Goal: Task Accomplishment & Management: Use online tool/utility

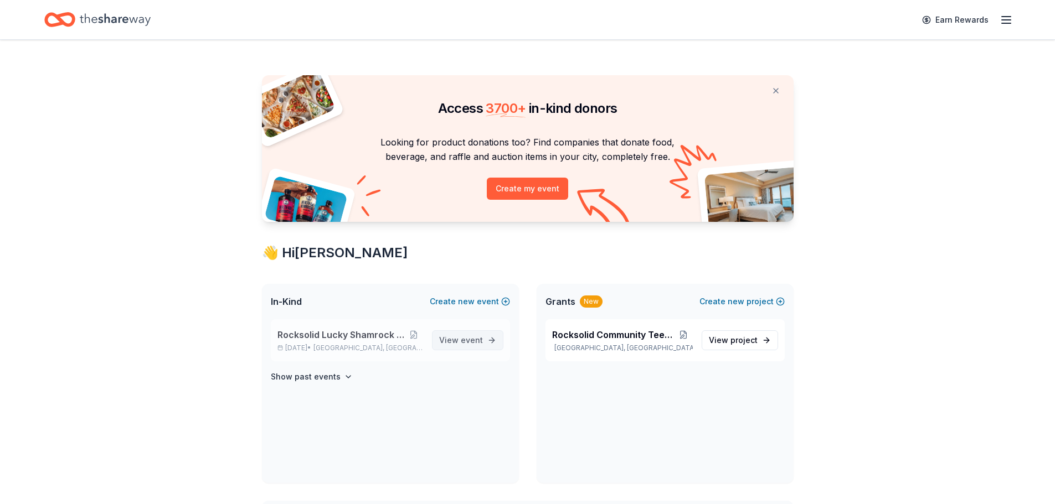
click at [450, 342] on span "View event" at bounding box center [461, 340] width 44 height 13
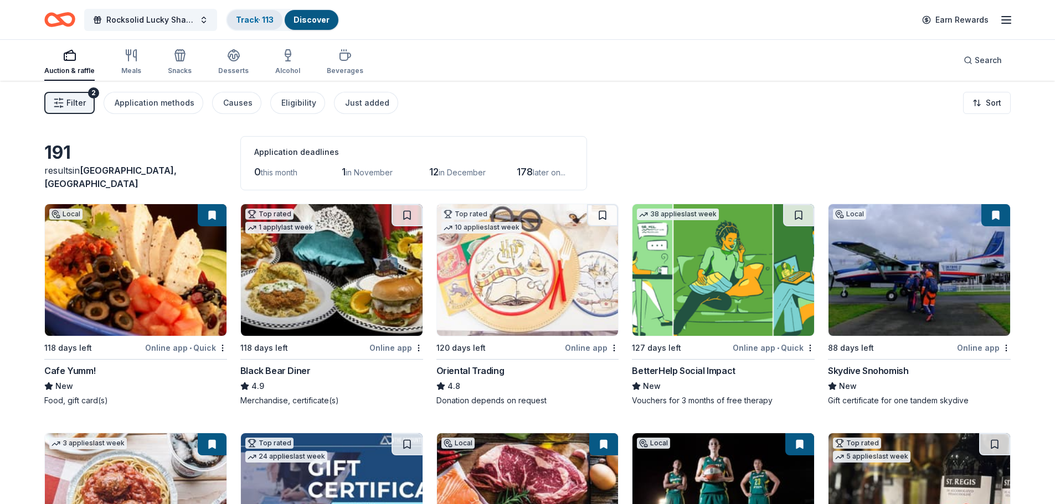
click at [258, 22] on link "Track · 113" at bounding box center [255, 19] width 38 height 9
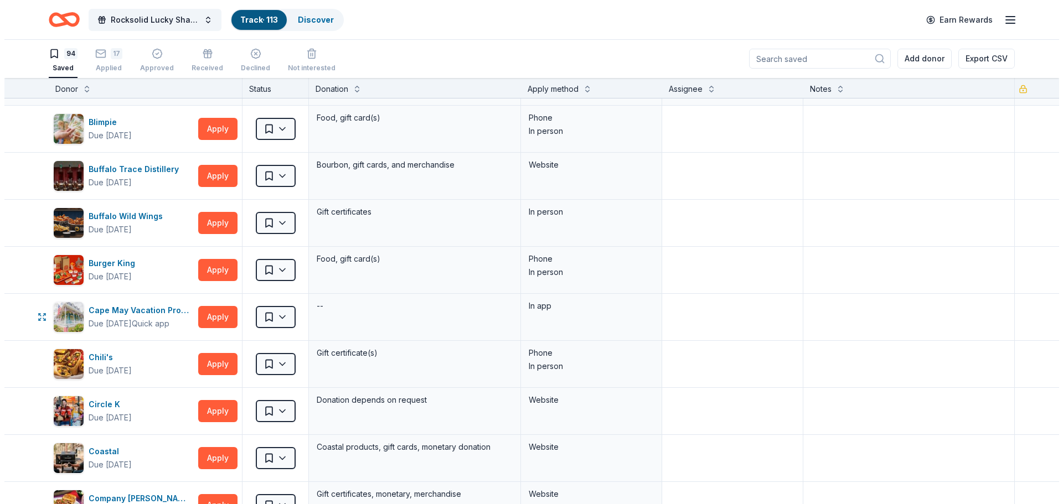
scroll to position [388, 0]
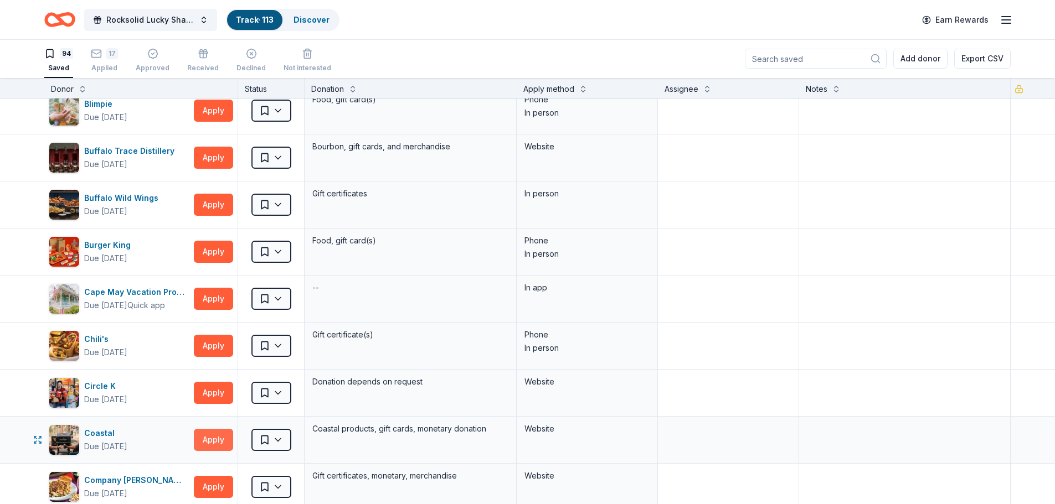
click at [208, 439] on button "Apply" at bounding box center [213, 440] width 39 height 22
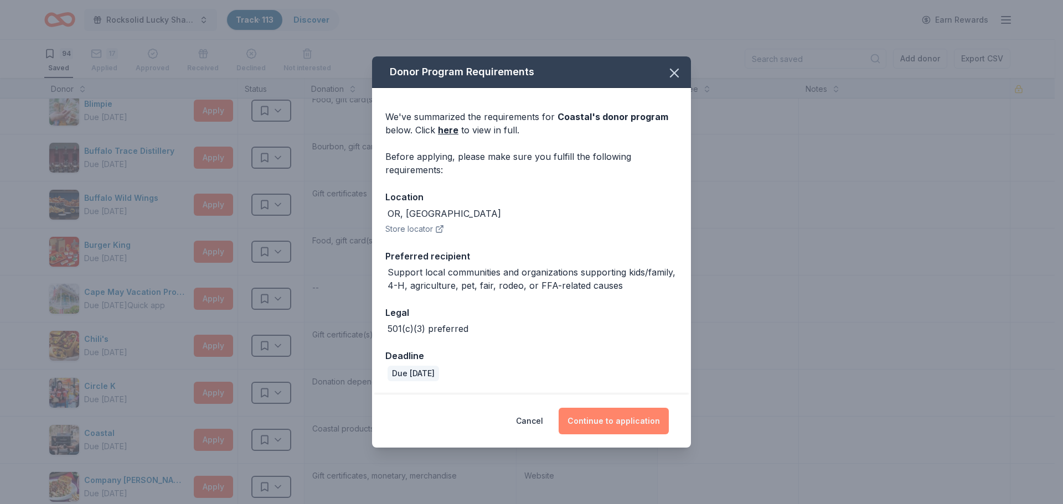
click at [589, 423] on button "Continue to application" at bounding box center [614, 421] width 110 height 27
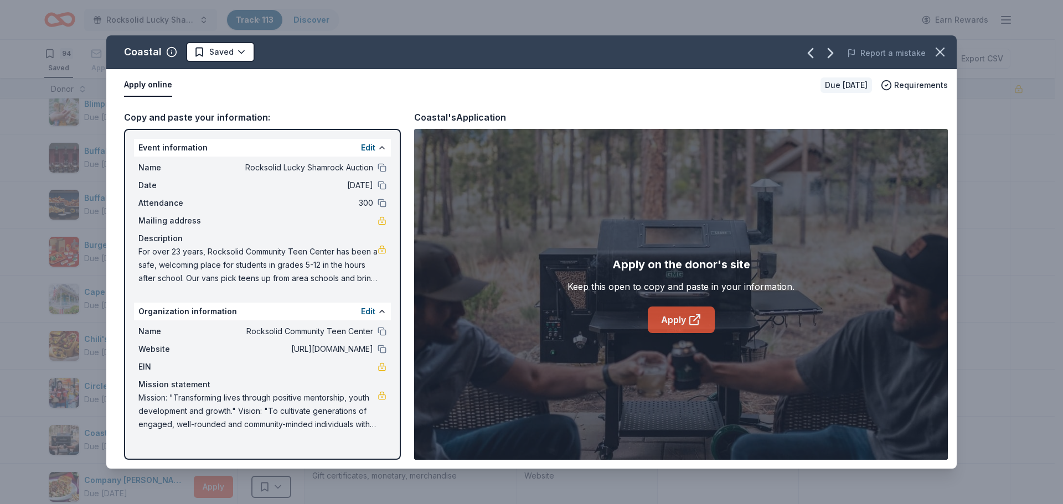
click at [671, 322] on link "Apply" at bounding box center [681, 320] width 67 height 27
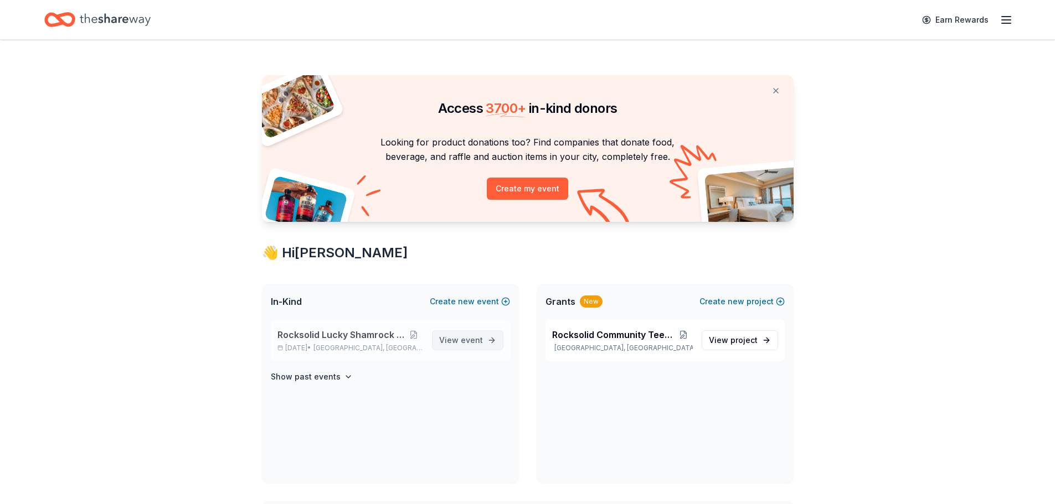
click at [464, 341] on span "event" at bounding box center [472, 340] width 22 height 9
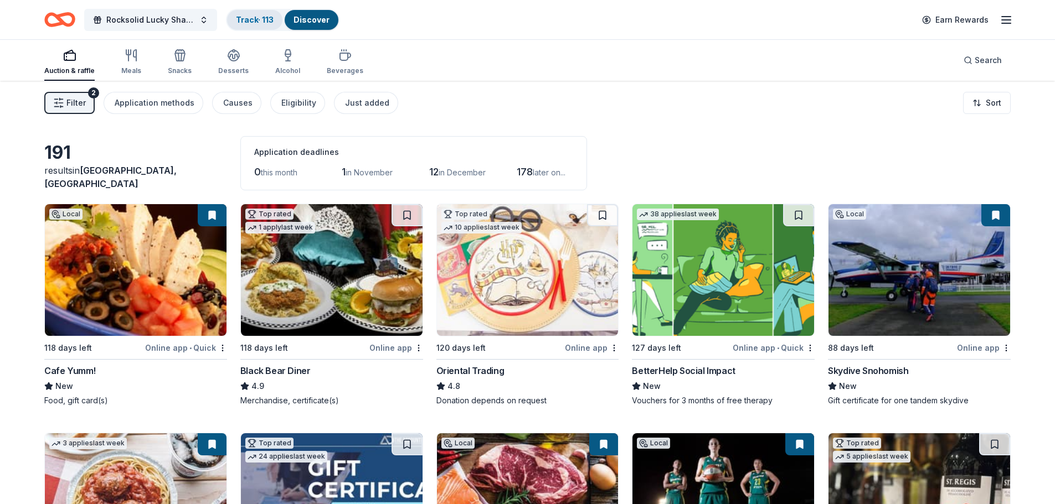
click at [251, 23] on link "Track · 113" at bounding box center [255, 19] width 38 height 9
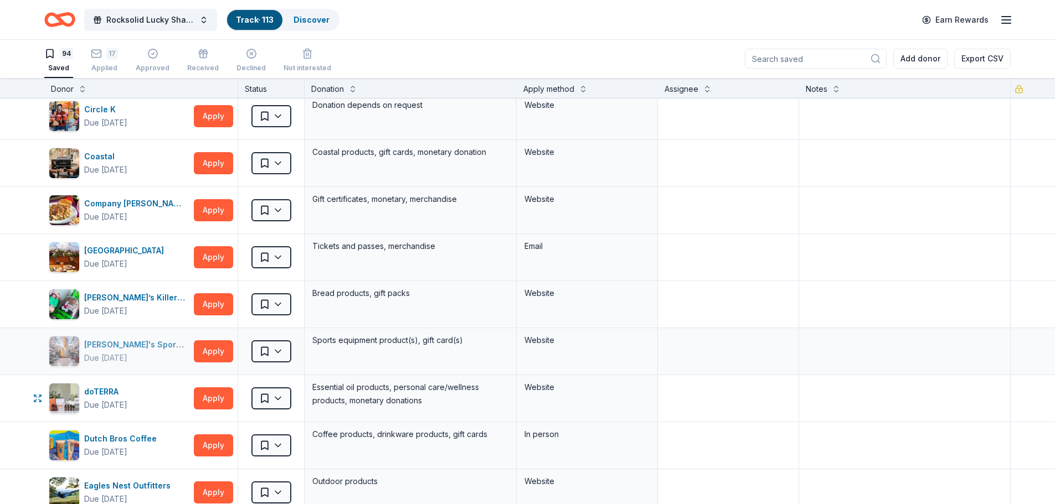
scroll to position [720, 0]
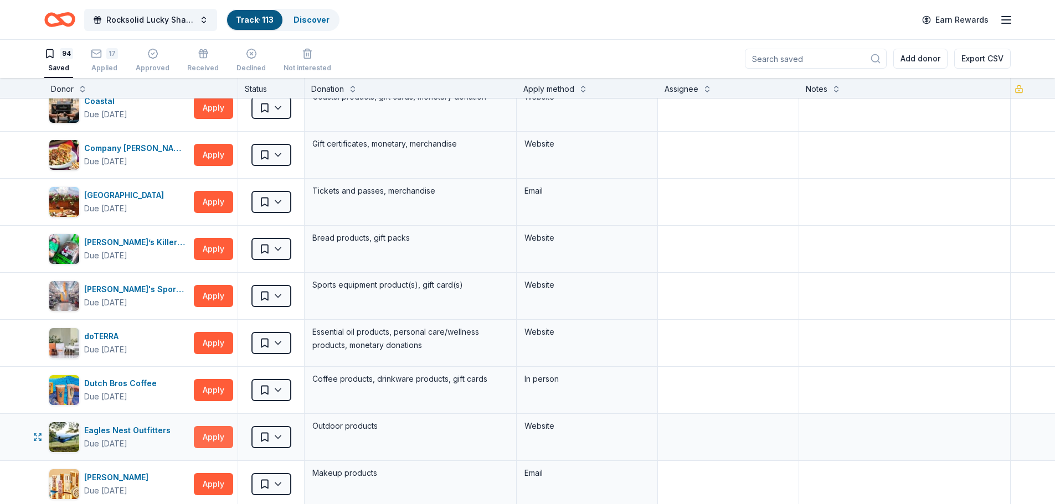
click at [213, 436] on button "Apply" at bounding box center [213, 437] width 39 height 22
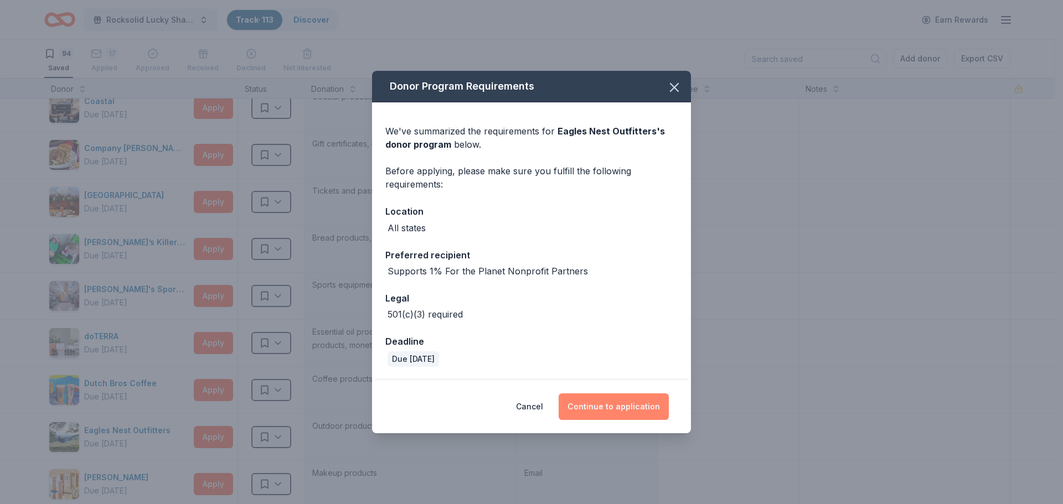
click at [609, 408] on button "Continue to application" at bounding box center [614, 407] width 110 height 27
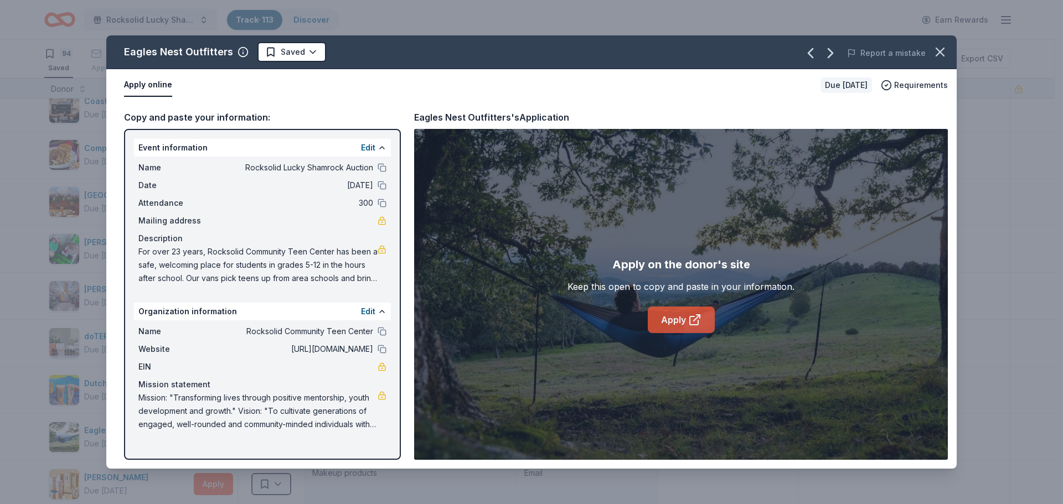
click at [670, 322] on link "Apply" at bounding box center [681, 320] width 67 height 27
click at [936, 54] on icon "button" at bounding box center [941, 52] width 16 height 16
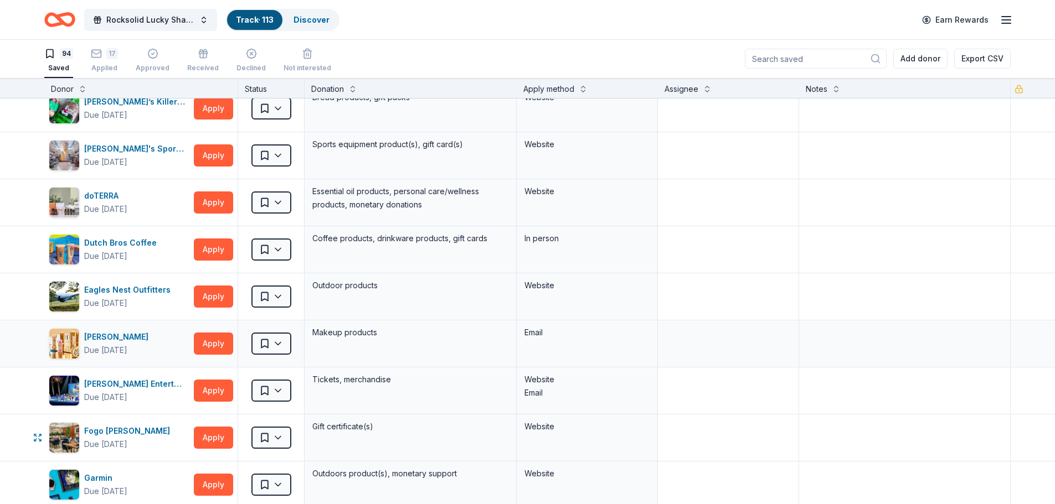
scroll to position [886, 0]
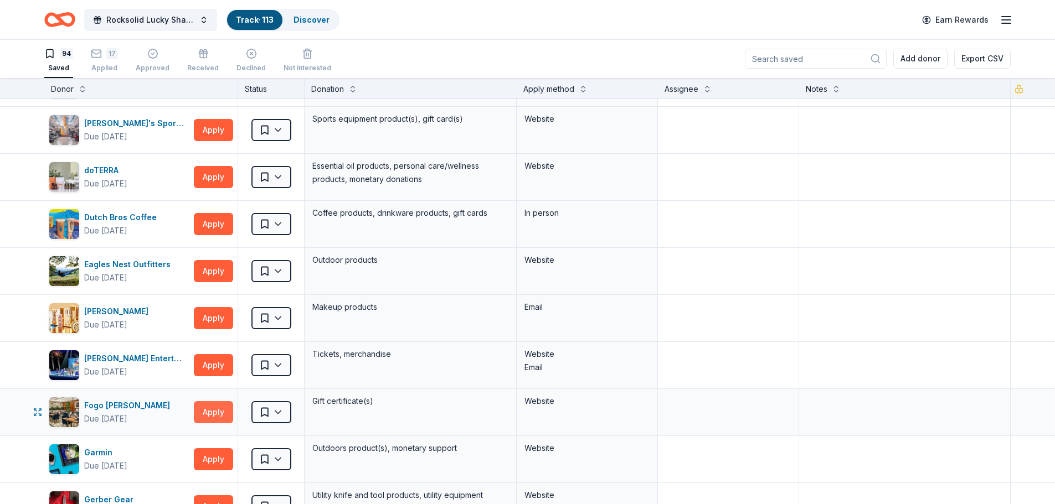
click at [211, 408] on button "Apply" at bounding box center [213, 412] width 39 height 22
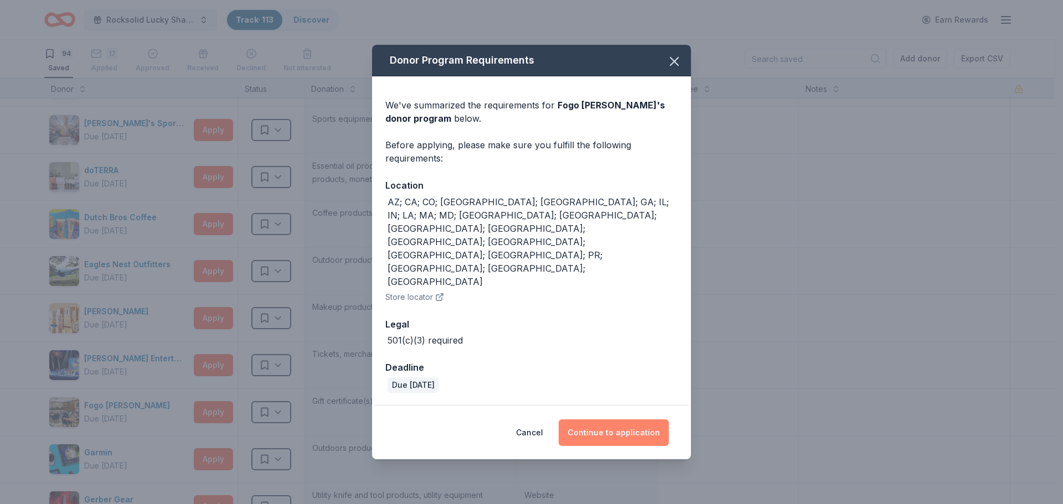
click at [604, 420] on button "Continue to application" at bounding box center [614, 433] width 110 height 27
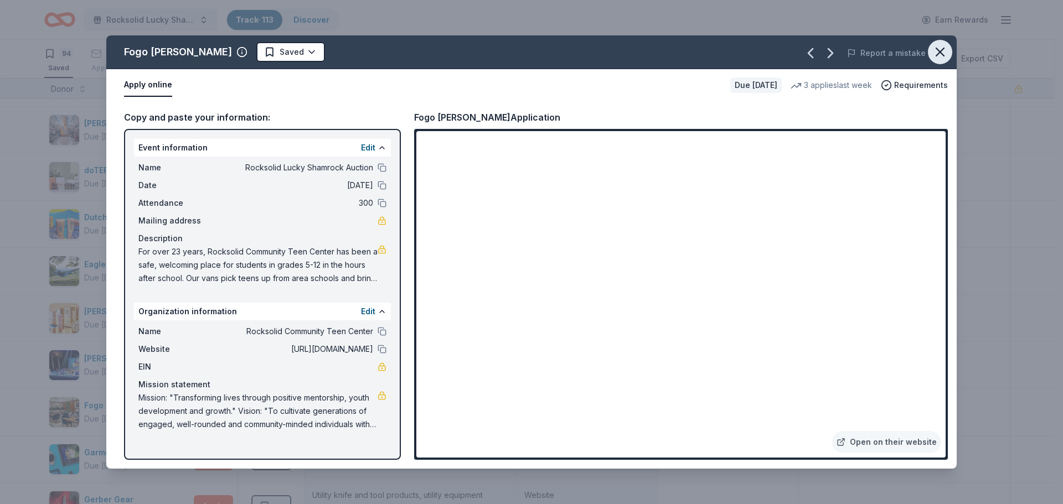
click at [938, 48] on icon "button" at bounding box center [941, 52] width 16 height 16
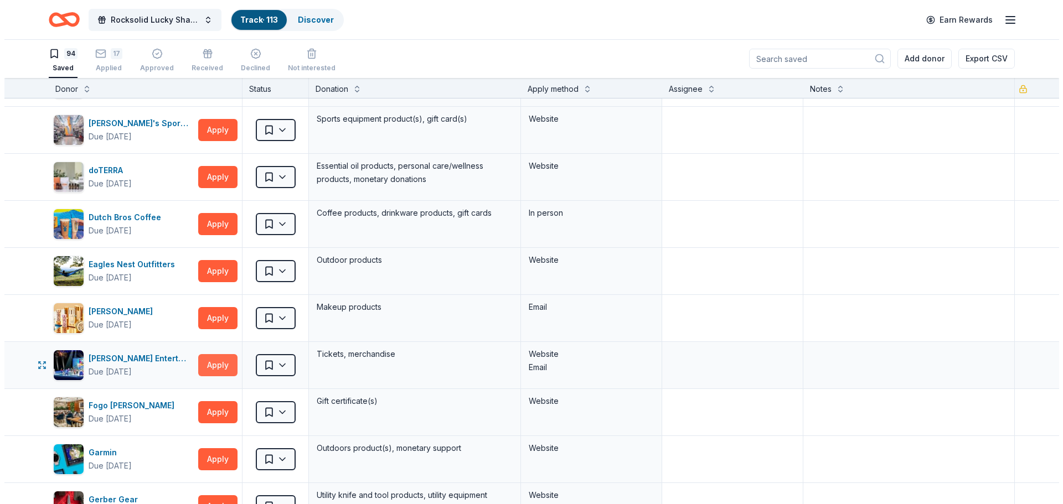
scroll to position [941, 0]
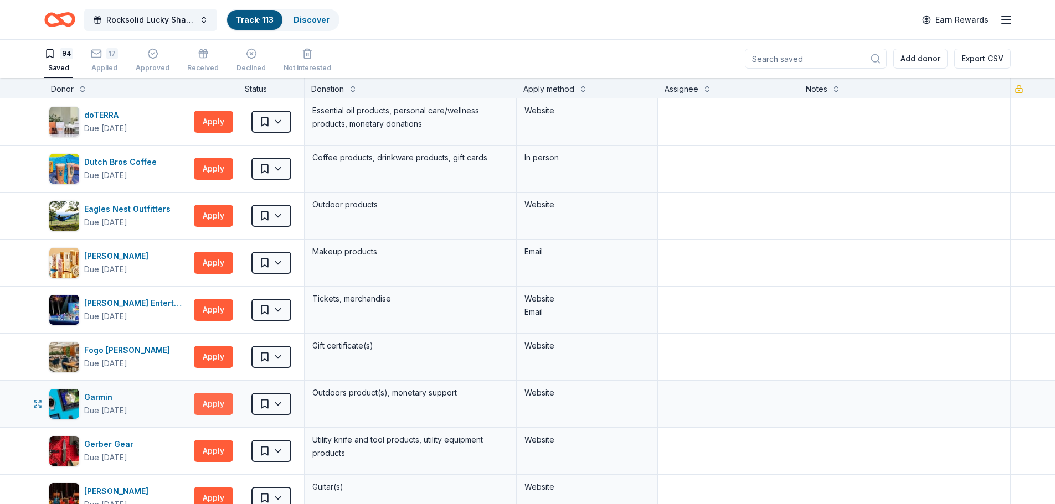
click at [208, 400] on button "Apply" at bounding box center [213, 404] width 39 height 22
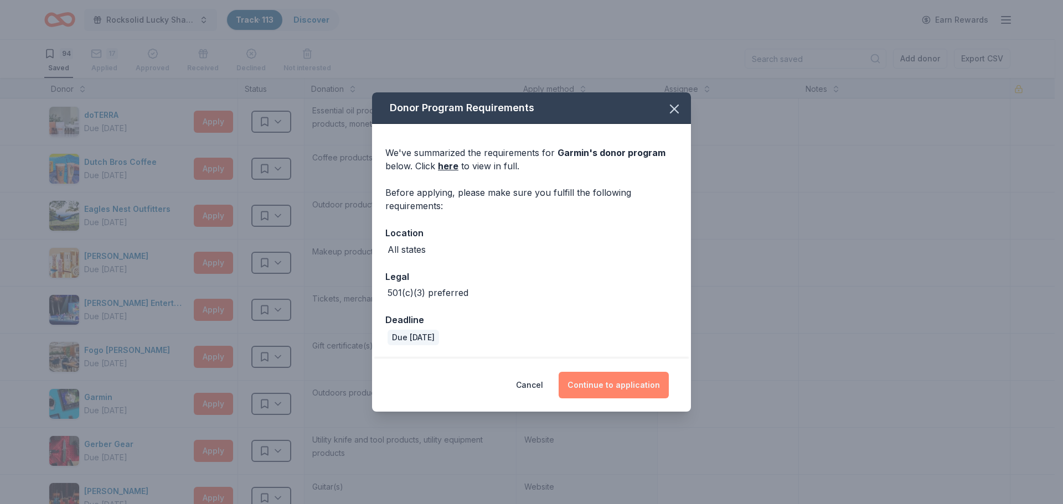
click at [575, 379] on button "Continue to application" at bounding box center [614, 385] width 110 height 27
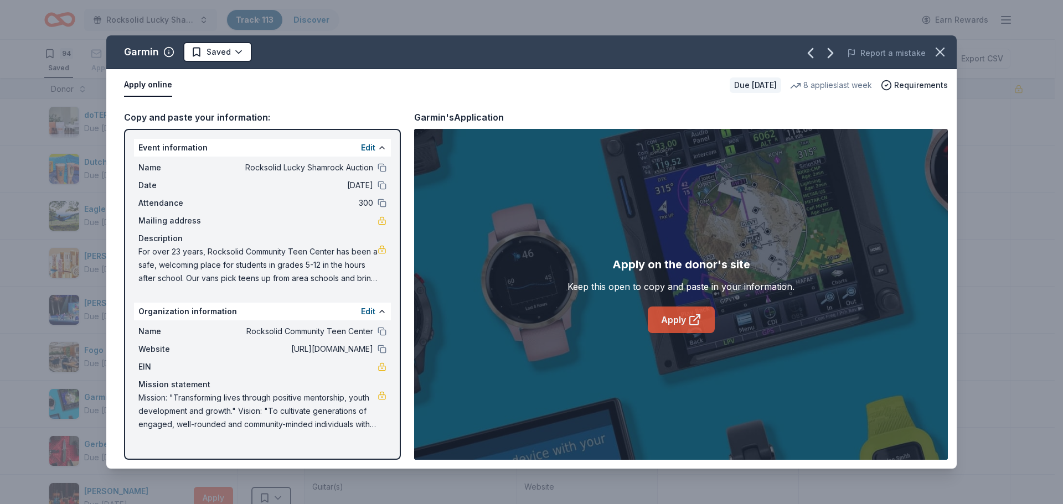
click at [681, 315] on link "Apply" at bounding box center [681, 320] width 67 height 27
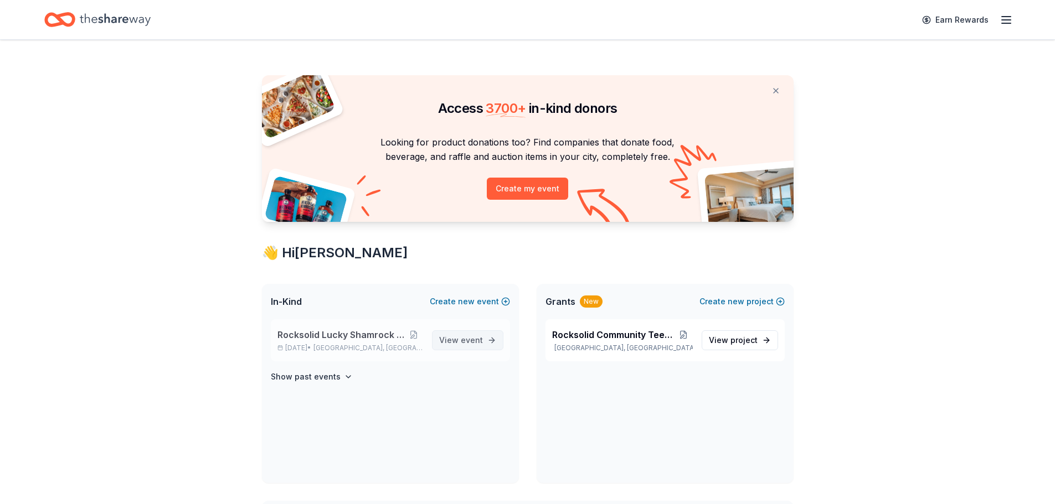
click at [455, 343] on span "View event" at bounding box center [461, 340] width 44 height 13
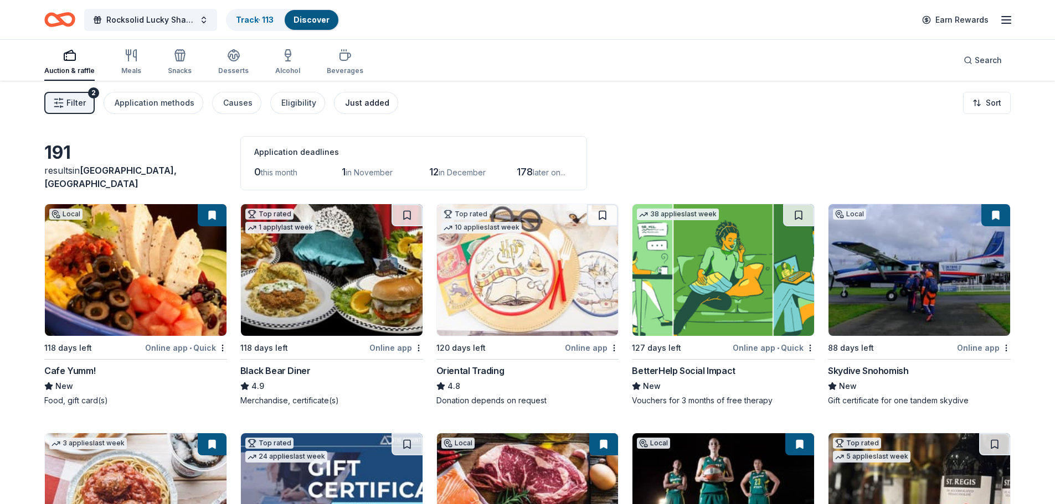
click at [365, 105] on div "Just added" at bounding box center [367, 102] width 44 height 13
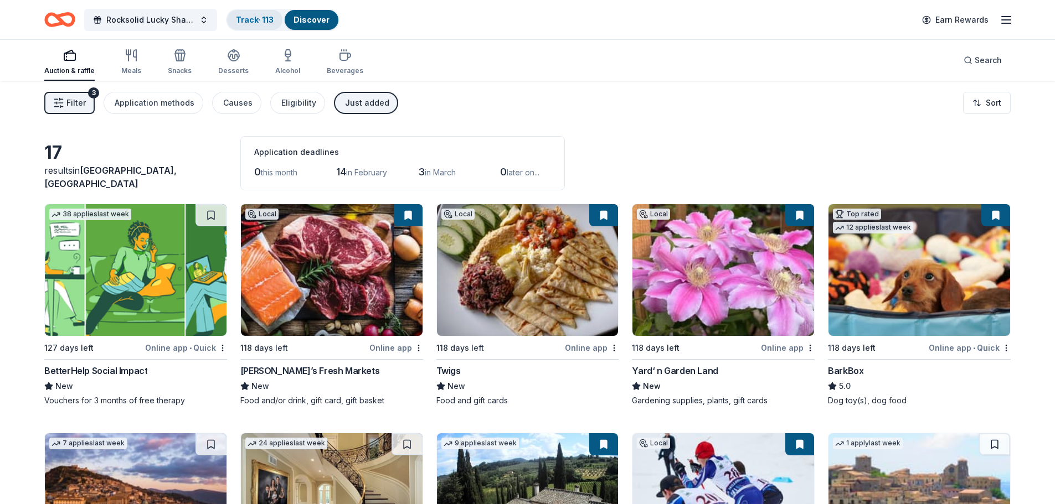
click at [261, 21] on link "Track · 113" at bounding box center [255, 19] width 38 height 9
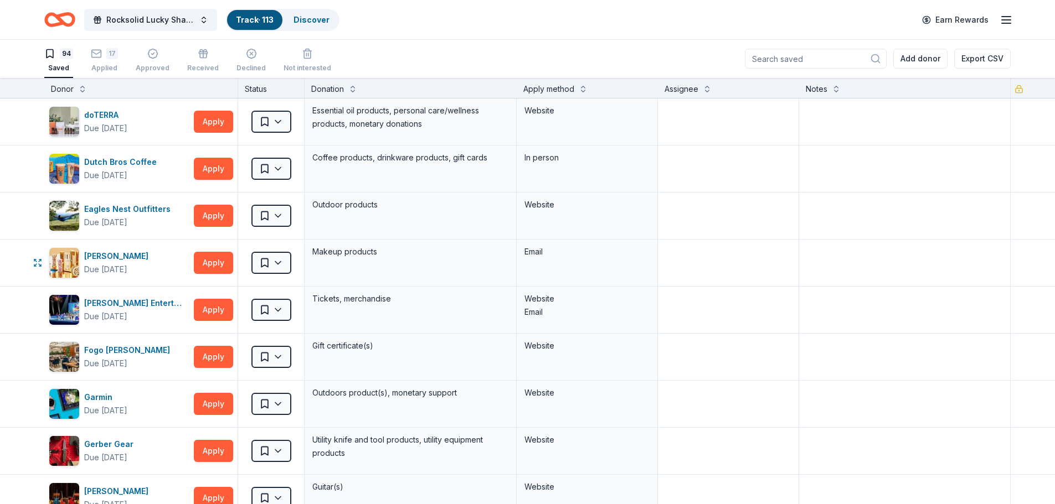
scroll to position [997, 0]
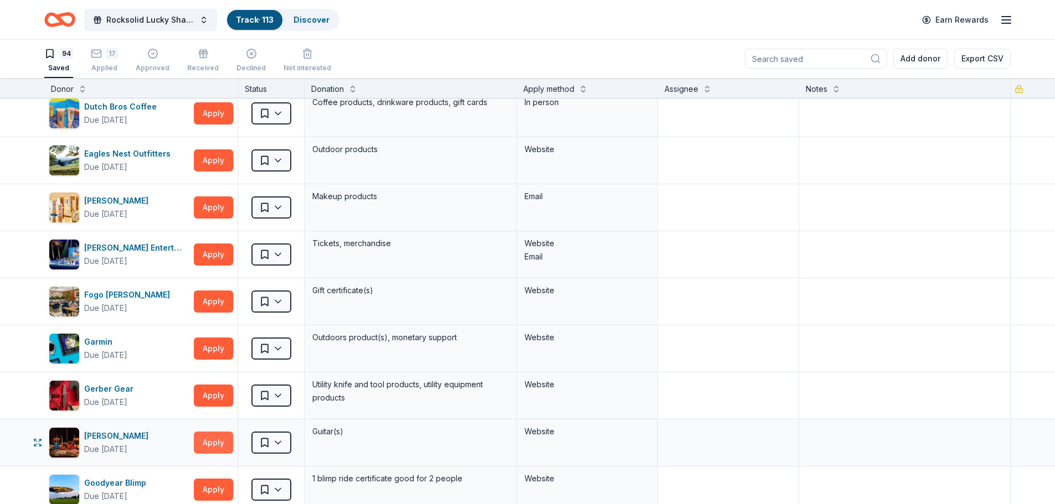
click at [217, 447] on button "Apply" at bounding box center [213, 443] width 39 height 22
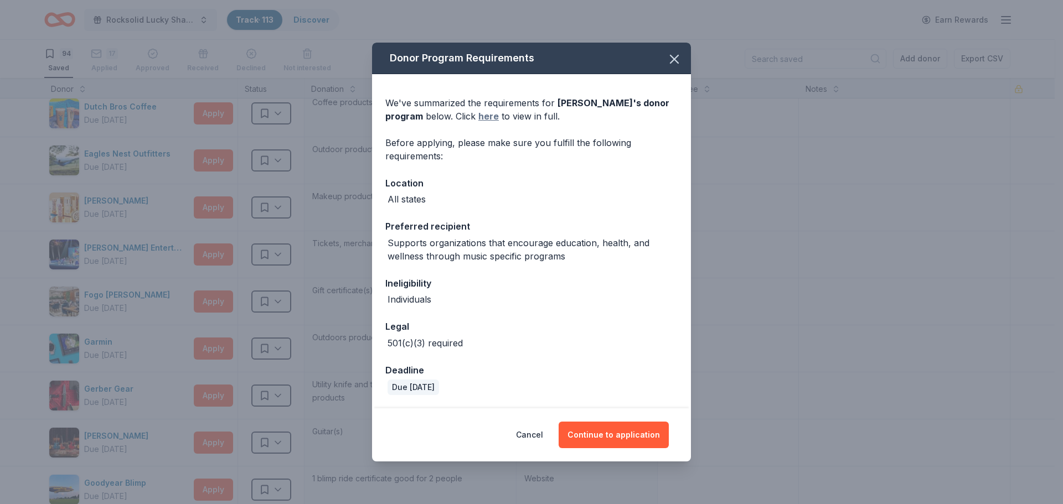
click at [478, 118] on link "here" at bounding box center [488, 116] width 20 height 13
click at [672, 61] on icon "button" at bounding box center [675, 59] width 8 height 8
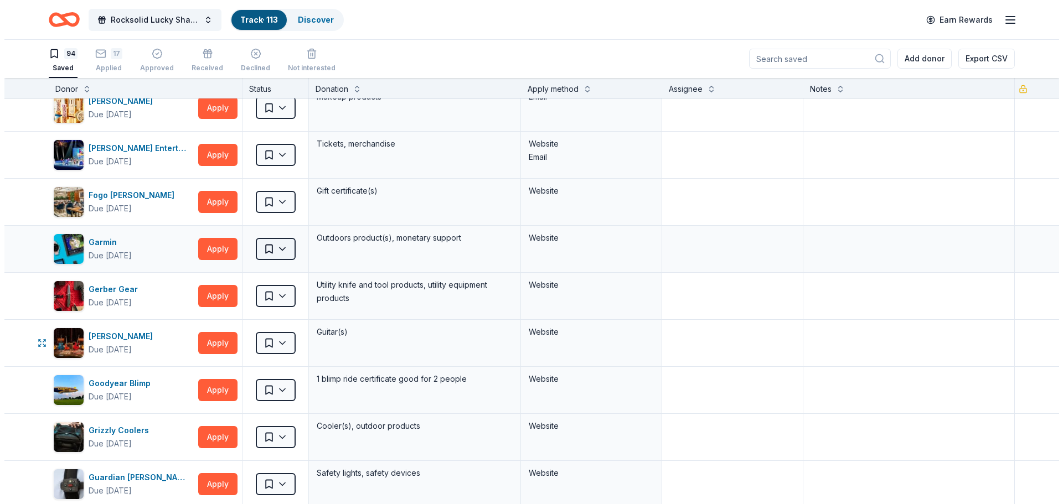
scroll to position [1108, 0]
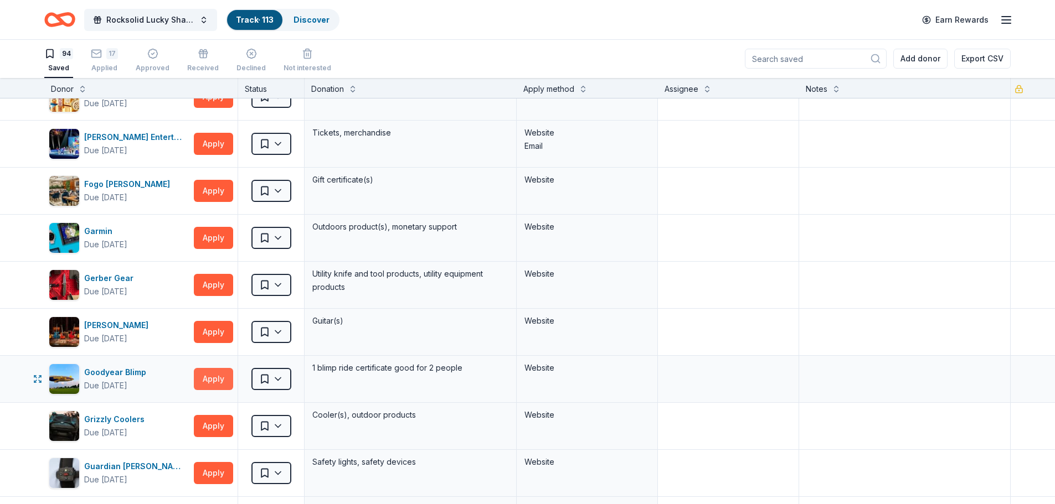
click at [211, 378] on button "Apply" at bounding box center [213, 379] width 39 height 22
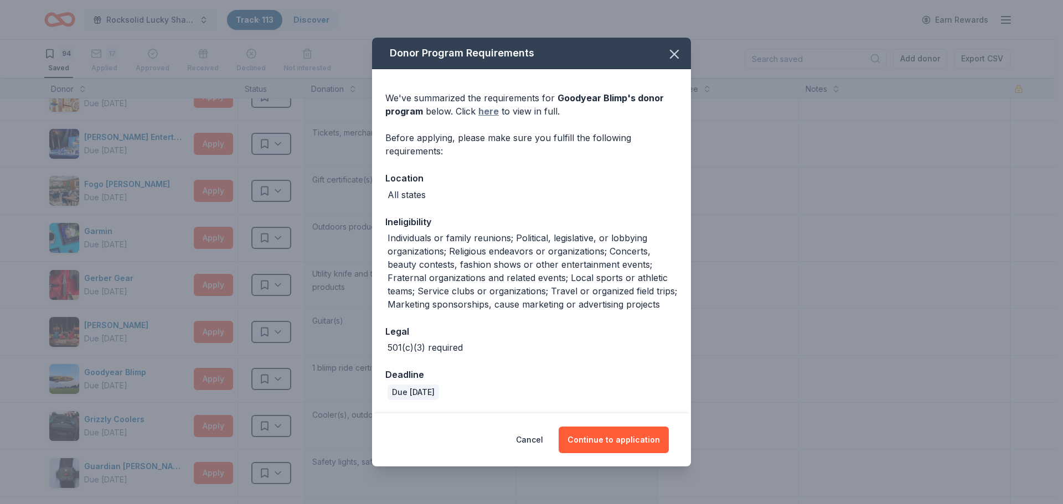
click at [489, 114] on link "here" at bounding box center [488, 111] width 20 height 13
